Goal: Check status: Check status

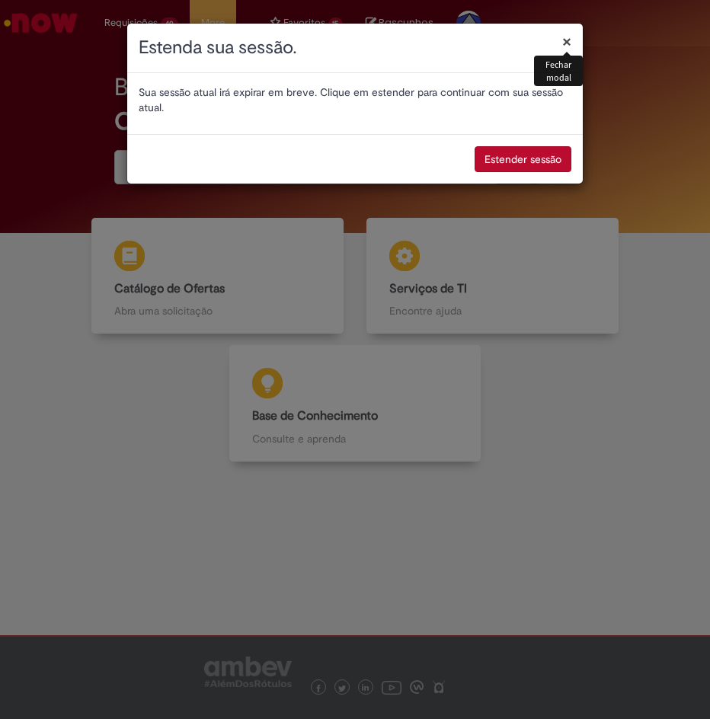
click at [566, 42] on button "×" at bounding box center [566, 42] width 9 height 16
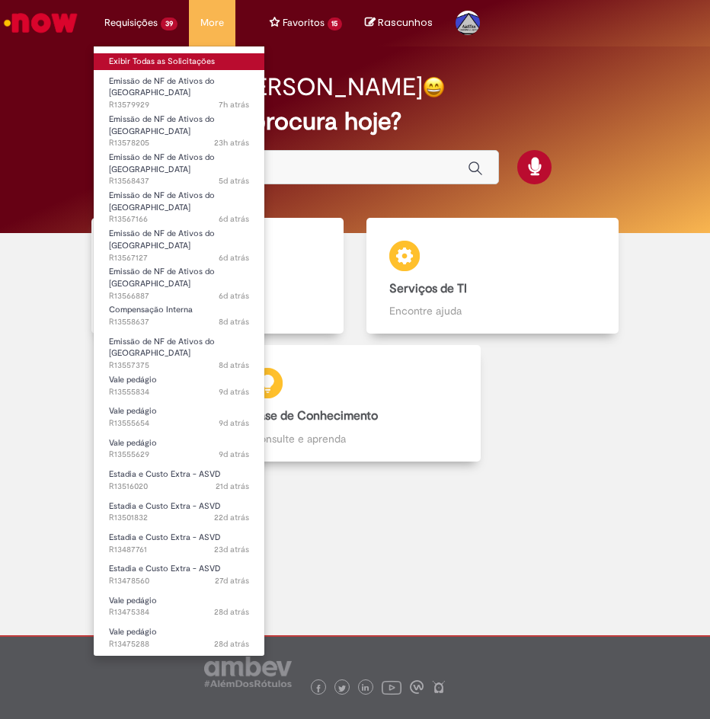
click at [154, 56] on link "Exibir Todas as Solicitações" at bounding box center [179, 61] width 171 height 17
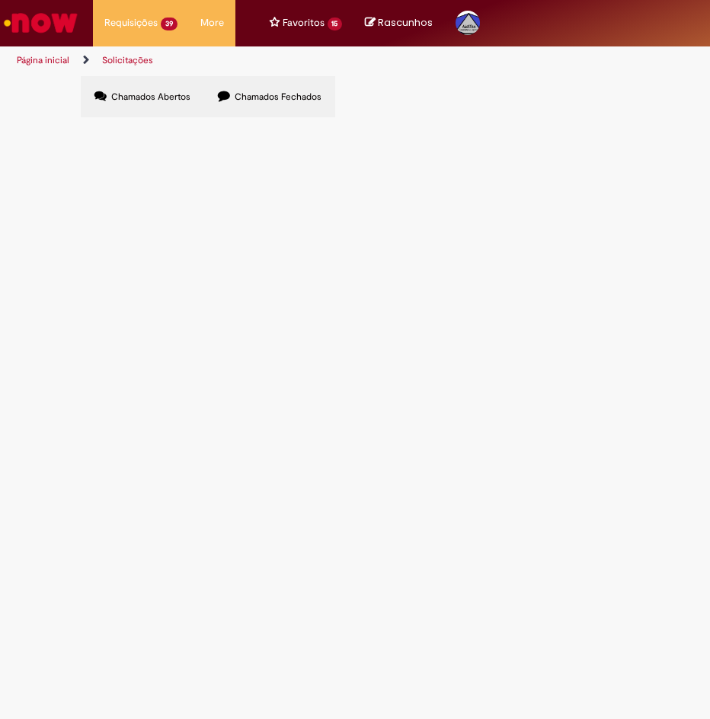
click at [283, 103] on label "Chamados Fechados" at bounding box center [269, 96] width 131 height 41
click at [0, 0] on input "Pesquisar" at bounding box center [0, 0] width 0 height 0
type input "******"
click at [0, 0] on button "Pesquisar" at bounding box center [0, 0] width 0 height 0
